Goal: Register for event/course

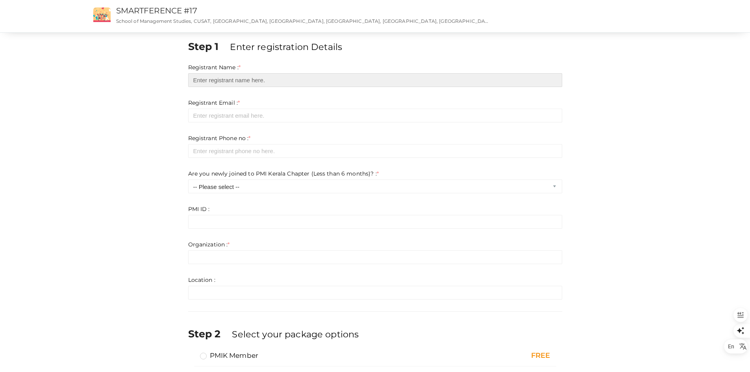
click at [229, 78] on input "text" at bounding box center [375, 80] width 374 height 14
type input "Arun K R"
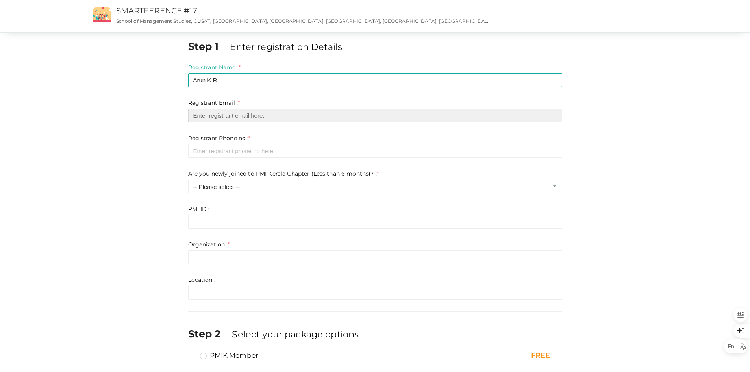
click at [290, 111] on input "email" at bounding box center [375, 116] width 374 height 14
type input "[EMAIL_ADDRESS][DOMAIN_NAME]"
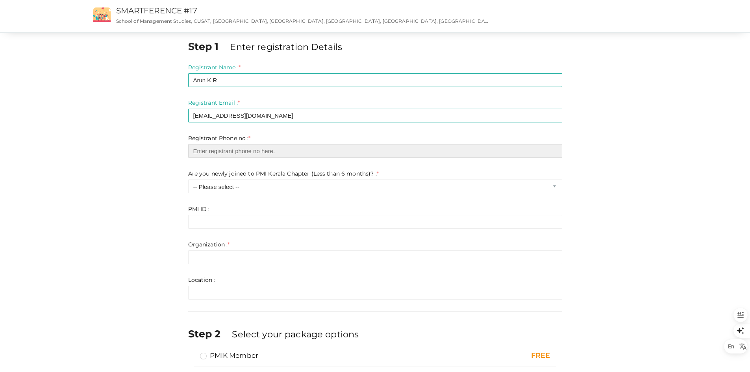
click at [226, 150] on input "number" at bounding box center [375, 151] width 374 height 14
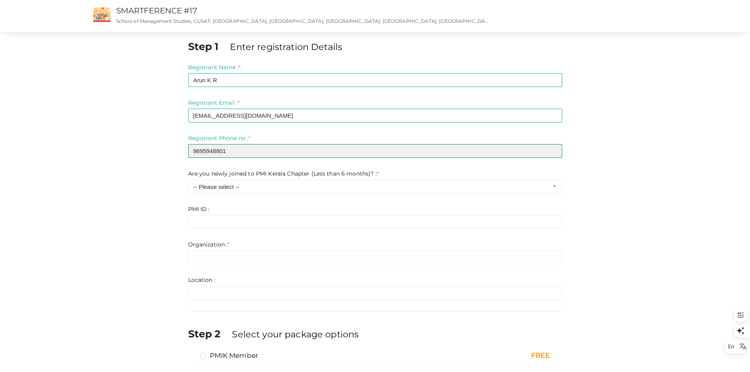
type input "9895948801"
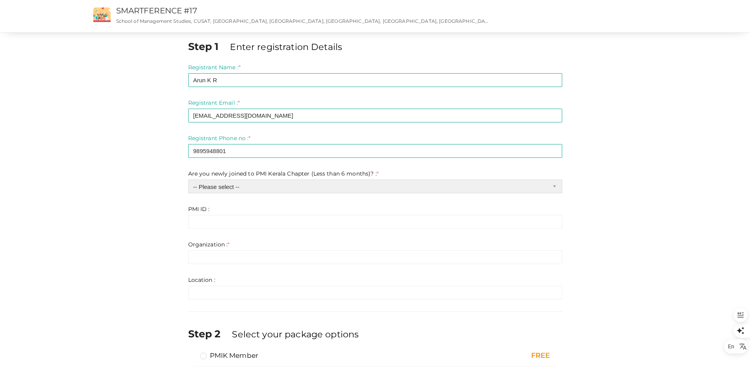
click at [256, 190] on select "-- Please select -- Yes No" at bounding box center [375, 187] width 374 height 14
select select "0"
click at [188, 180] on select "-- Please select -- Yes No" at bounding box center [375, 187] width 374 height 14
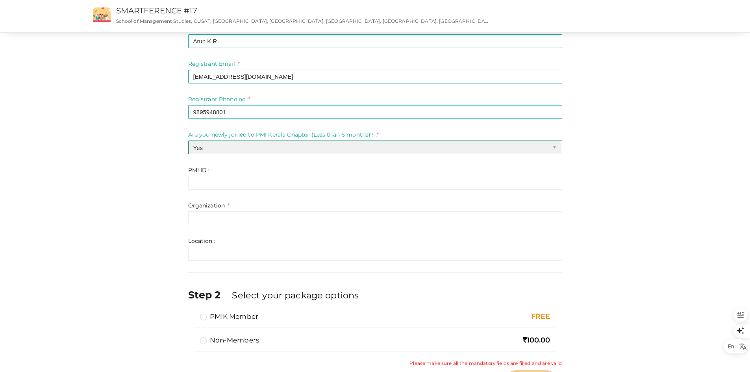
scroll to position [39, 0]
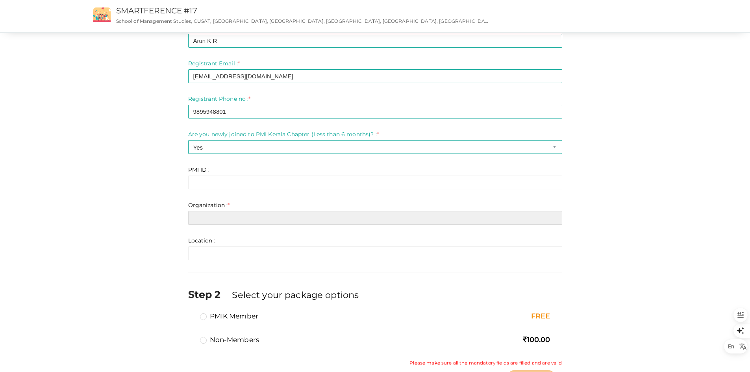
click at [233, 220] on input "text" at bounding box center [375, 218] width 374 height 14
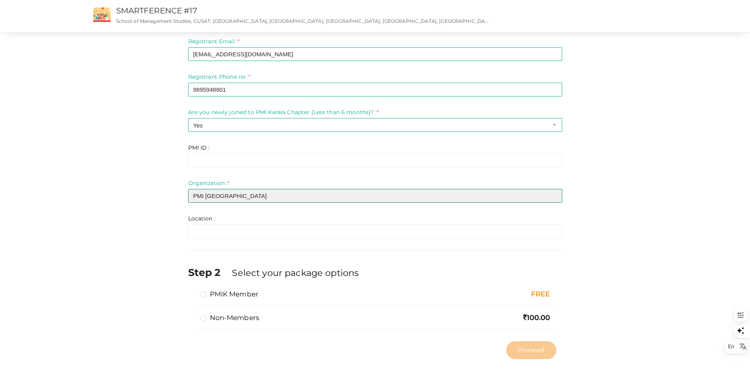
scroll to position [72, 0]
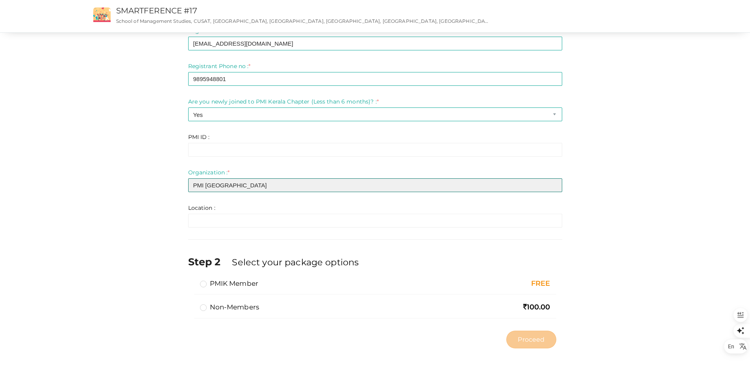
type input "PMI [GEOGRAPHIC_DATA]"
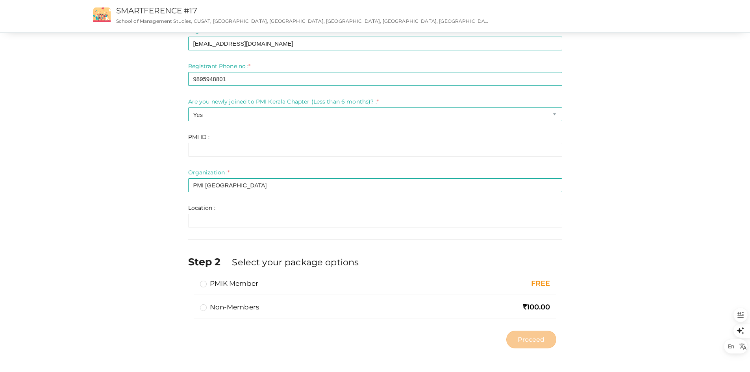
click at [203, 284] on label "PMIK Member" at bounding box center [229, 283] width 59 height 9
click at [192, 280] on input "PMIK Member" at bounding box center [192, 280] width 0 height 0
click at [537, 342] on span "Proceed" at bounding box center [531, 339] width 27 height 9
type input "N/A"
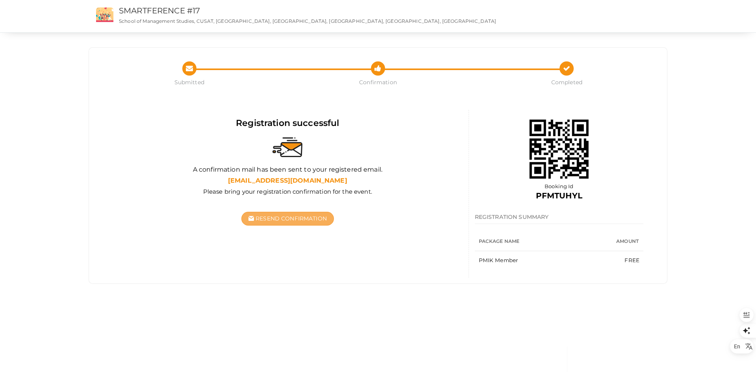
click at [302, 217] on span "Resend Confirmation" at bounding box center [291, 218] width 71 height 7
